Goal: Information Seeking & Learning: Find specific fact

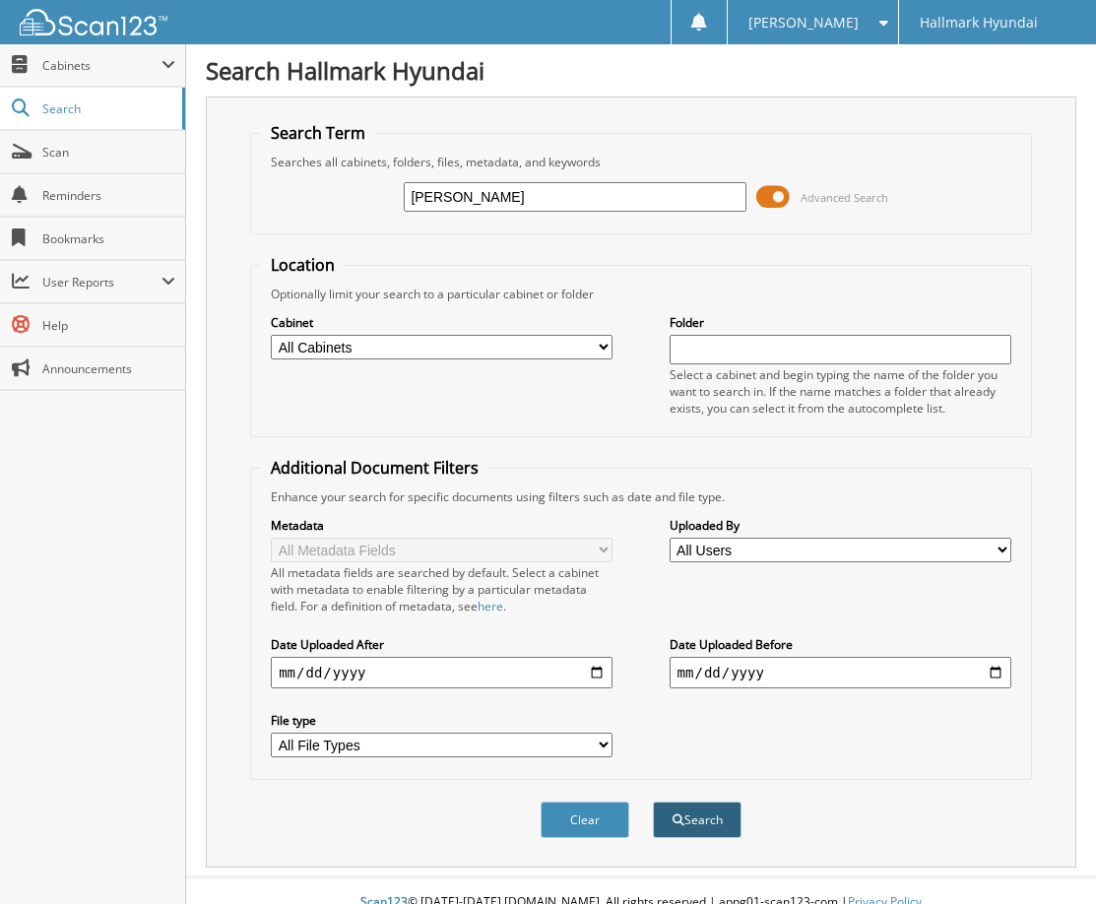
type input "[PERSON_NAME]"
click at [687, 820] on button "Search" at bounding box center [697, 820] width 89 height 36
drag, startPoint x: 529, startPoint y: 198, endPoint x: 257, endPoint y: 170, distance: 273.2
click at [257, 170] on fieldset "Search Term Searches all cabinets, folders, files, metadata, and keywords BREED…" at bounding box center [641, 178] width 782 height 112
type input "FARRID"
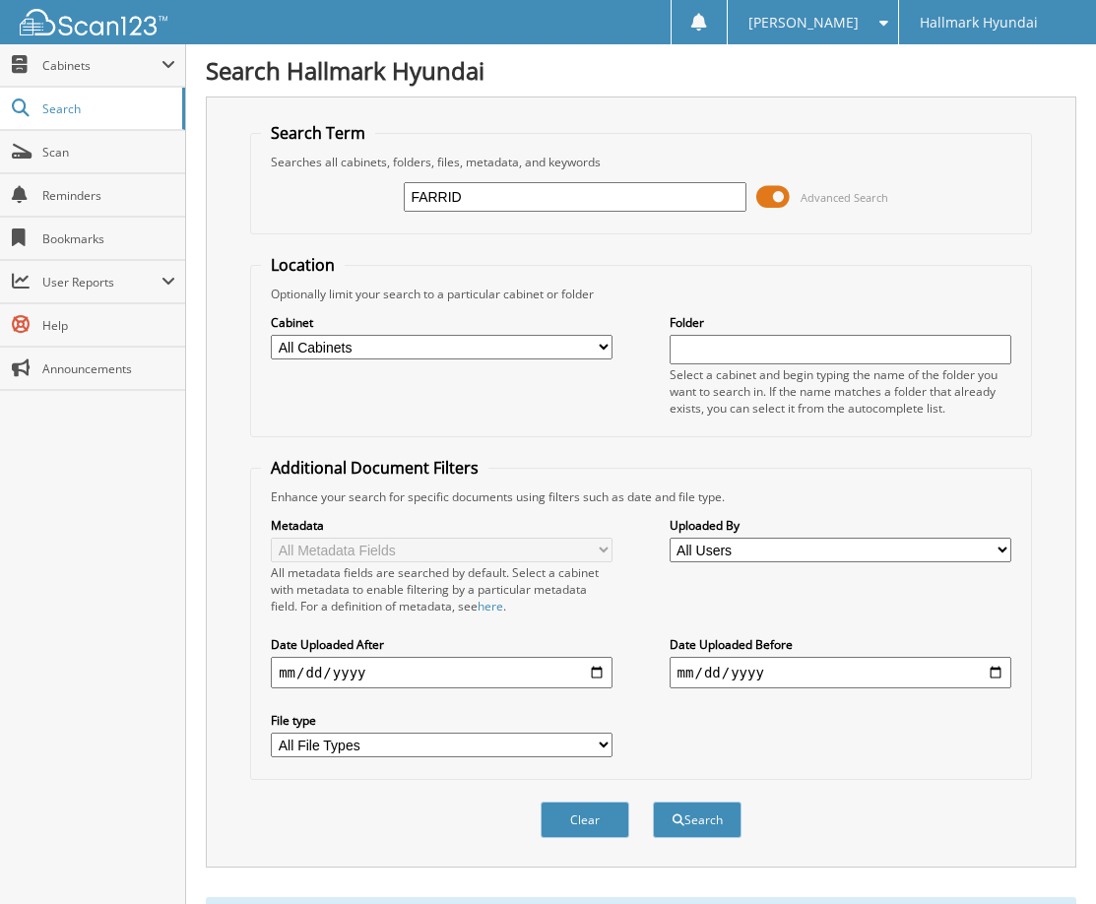
click at [653, 802] on button "Search" at bounding box center [697, 820] width 89 height 36
click at [566, 130] on div "Search Term Searches all cabinets, folders, files, metadata, and keywords FARRI…" at bounding box center [641, 482] width 871 height 771
click at [485, 178] on div "FARRID Advanced Search" at bounding box center [641, 196] width 760 height 53
click at [487, 197] on input "FARRID" at bounding box center [575, 197] width 342 height 30
type input "FARRIS"
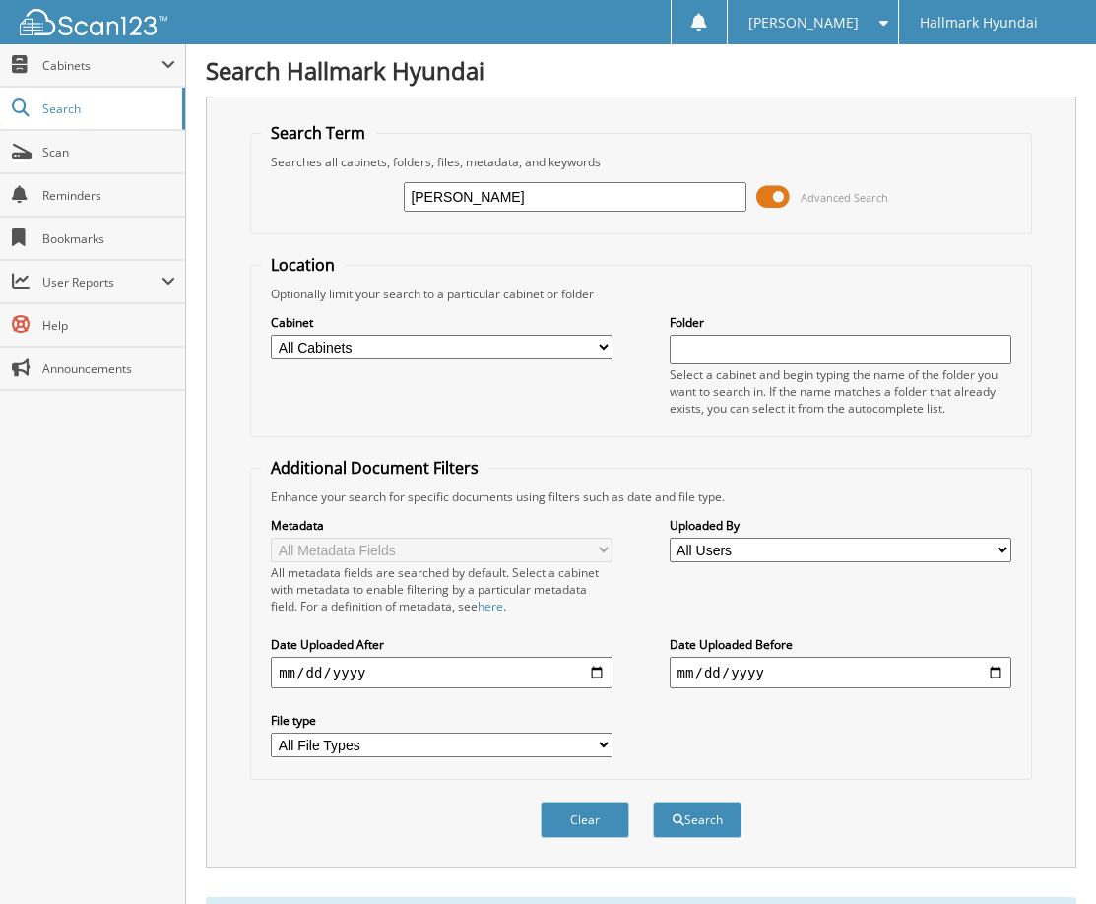
click at [653, 802] on button "Search" at bounding box center [697, 820] width 89 height 36
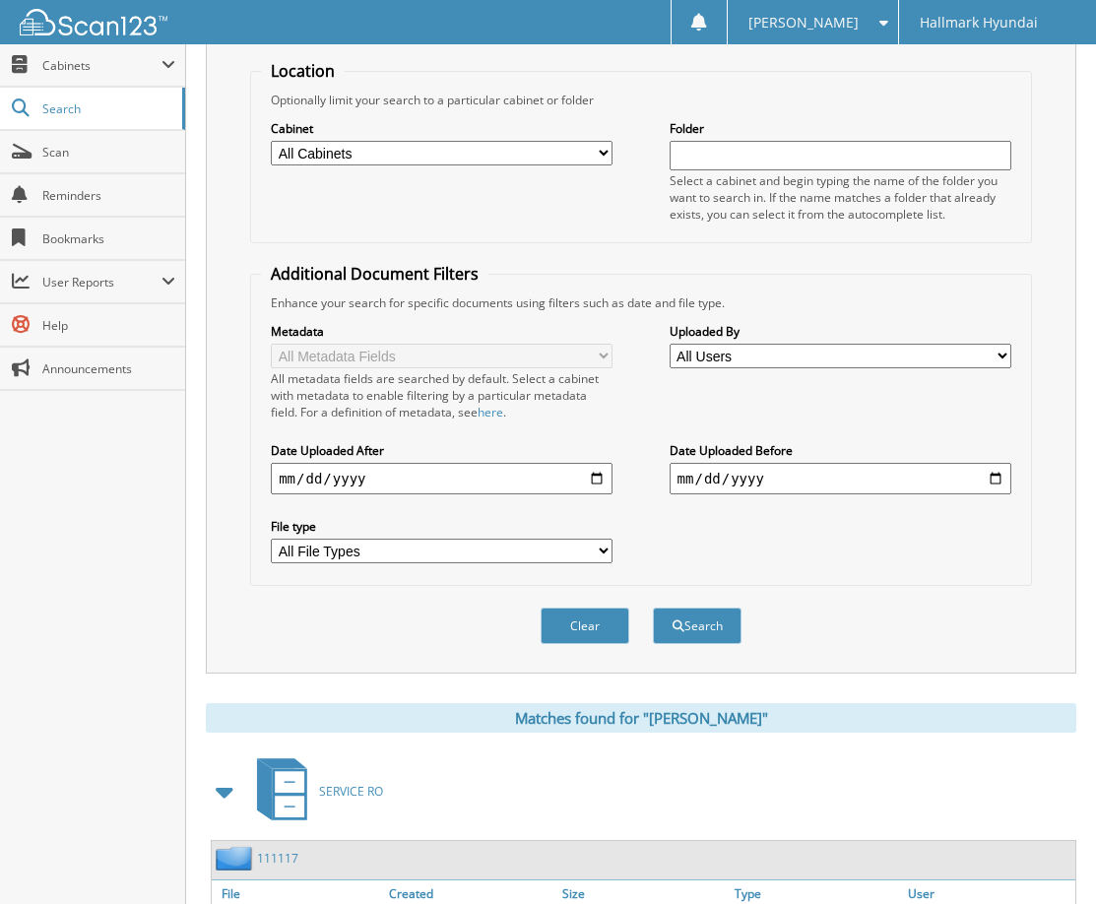
scroll to position [492, 0]
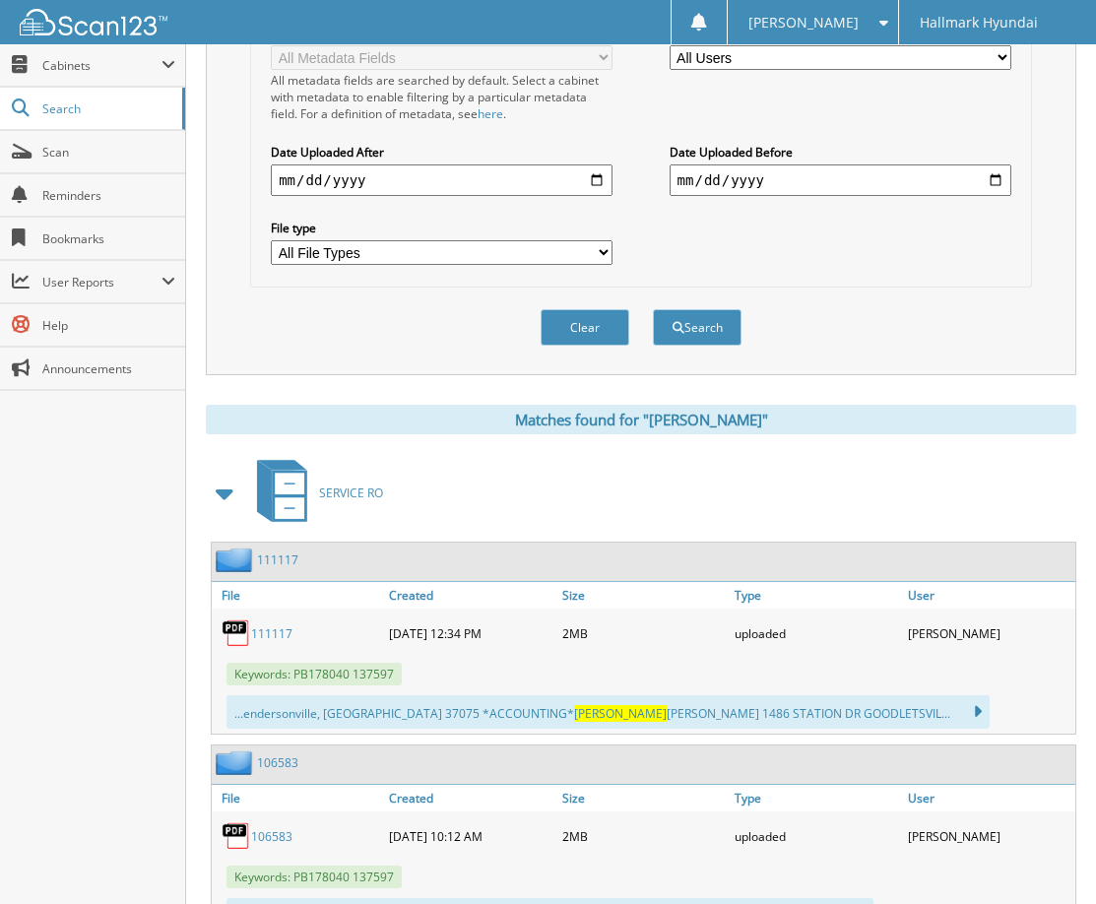
click at [891, 309] on div "Clear Search" at bounding box center [641, 328] width 782 height 80
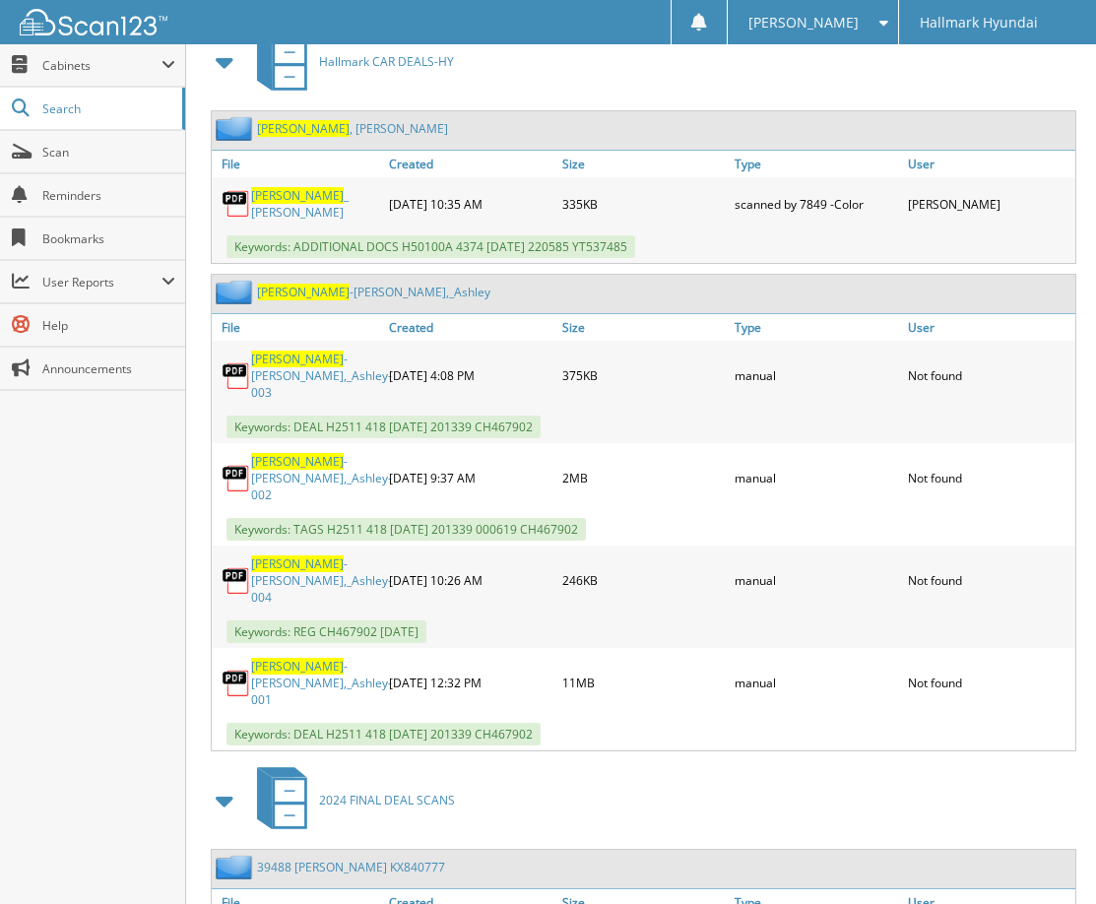
scroll to position [4626, 0]
